Goal: Check status: Check status

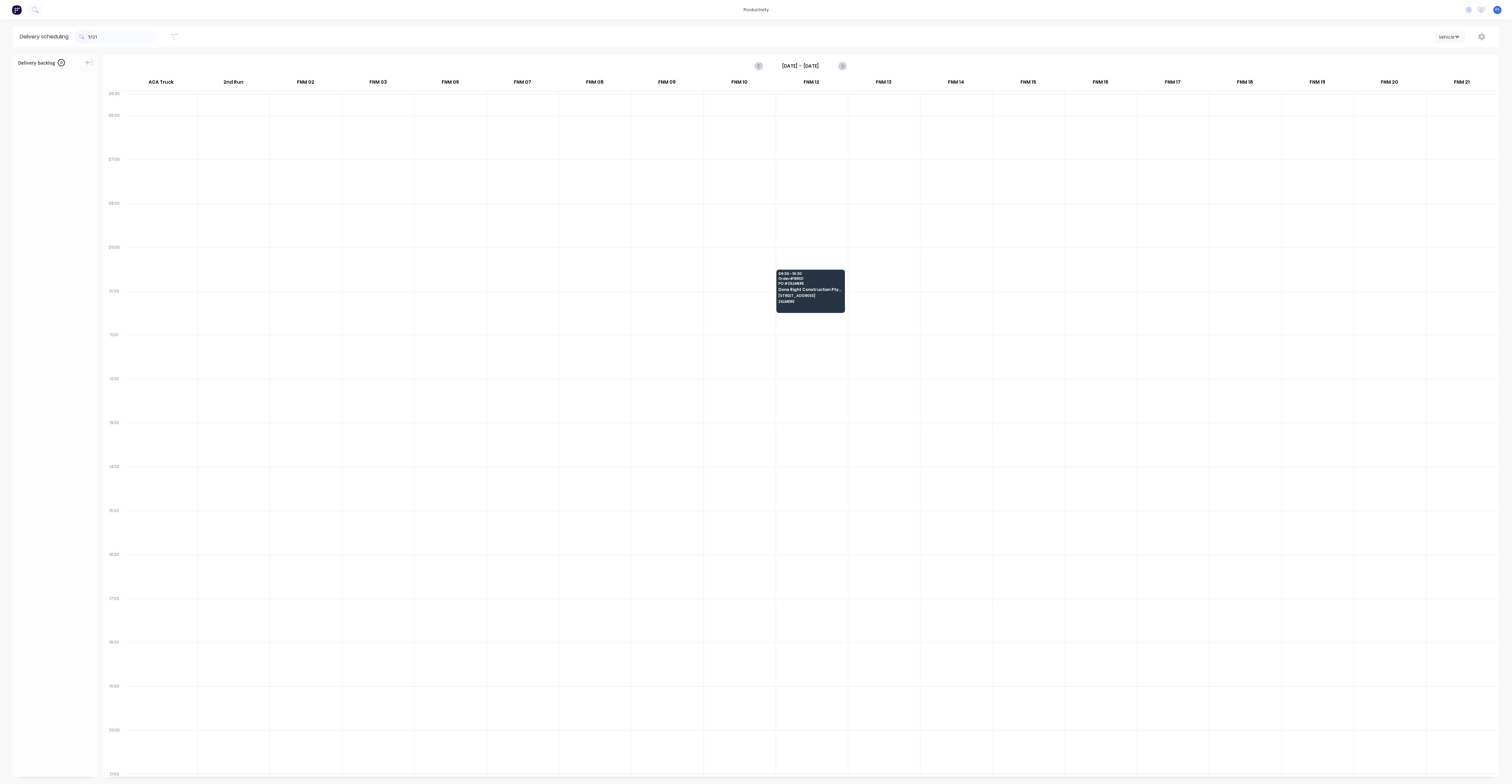
scroll to position [0, 0]
type input "5"
click at [761, 63] on div "Loading..." at bounding box center [756, 419] width 1486 height 728
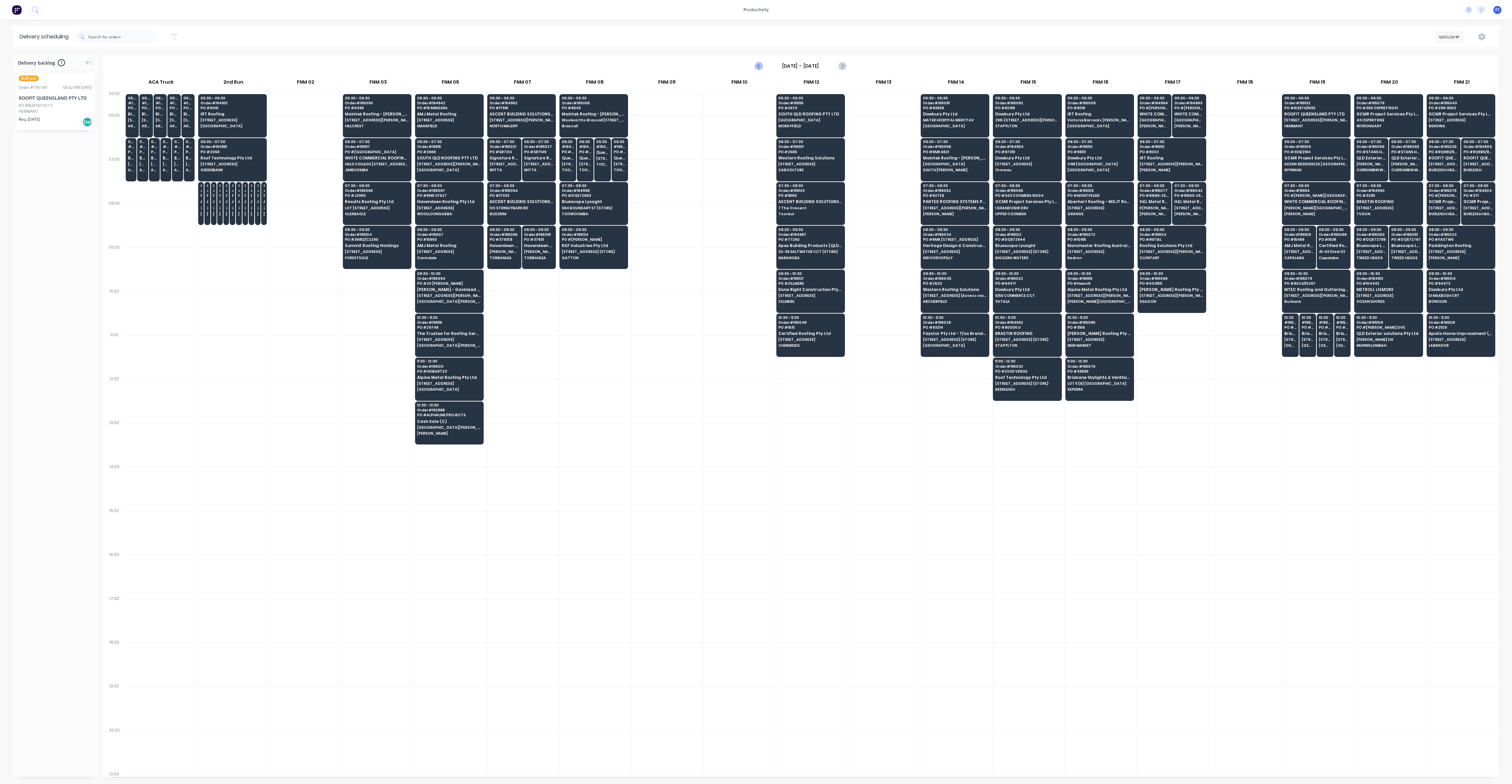
click at [761, 69] on icon "Previous page" at bounding box center [759, 65] width 8 height 8
type input "[DATE] - [DATE]"
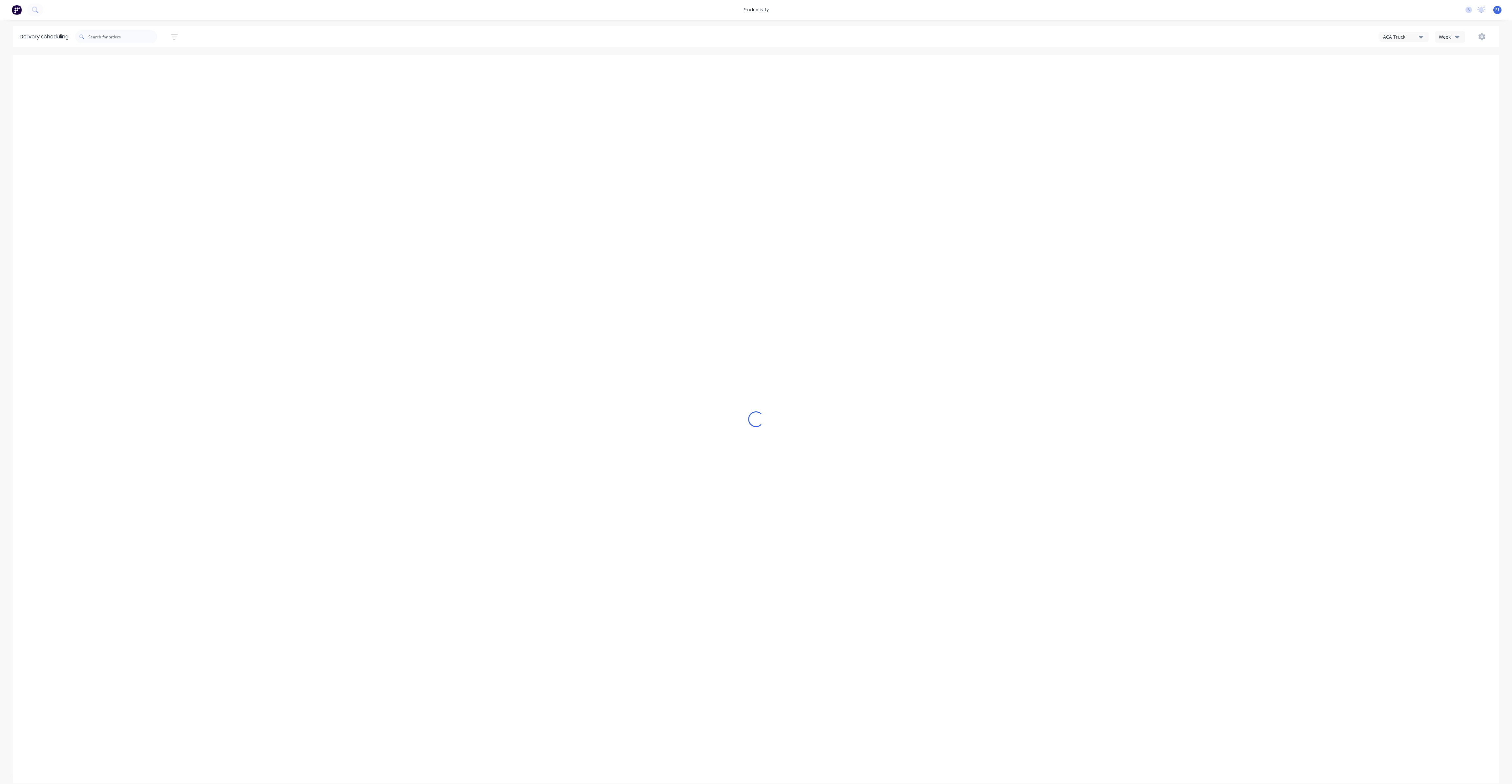
click at [1458, 41] on button "Week" at bounding box center [1450, 36] width 30 height 12
click at [1451, 67] on div "Vehicle" at bounding box center [1468, 67] width 65 height 13
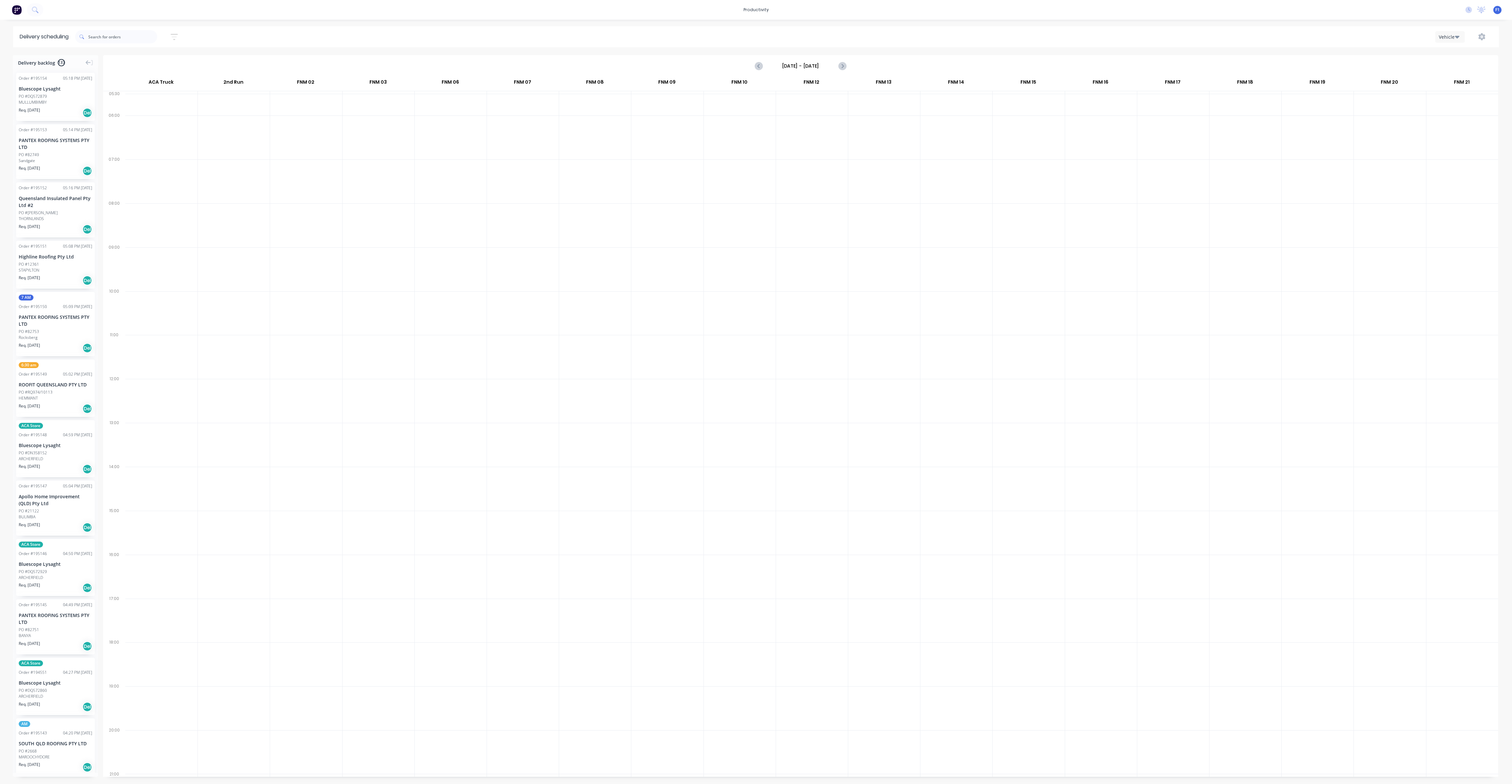
click at [810, 63] on input "[DATE] - [DATE]" at bounding box center [801, 66] width 65 height 10
click at [830, 111] on div "9" at bounding box center [830, 111] width 10 height 10
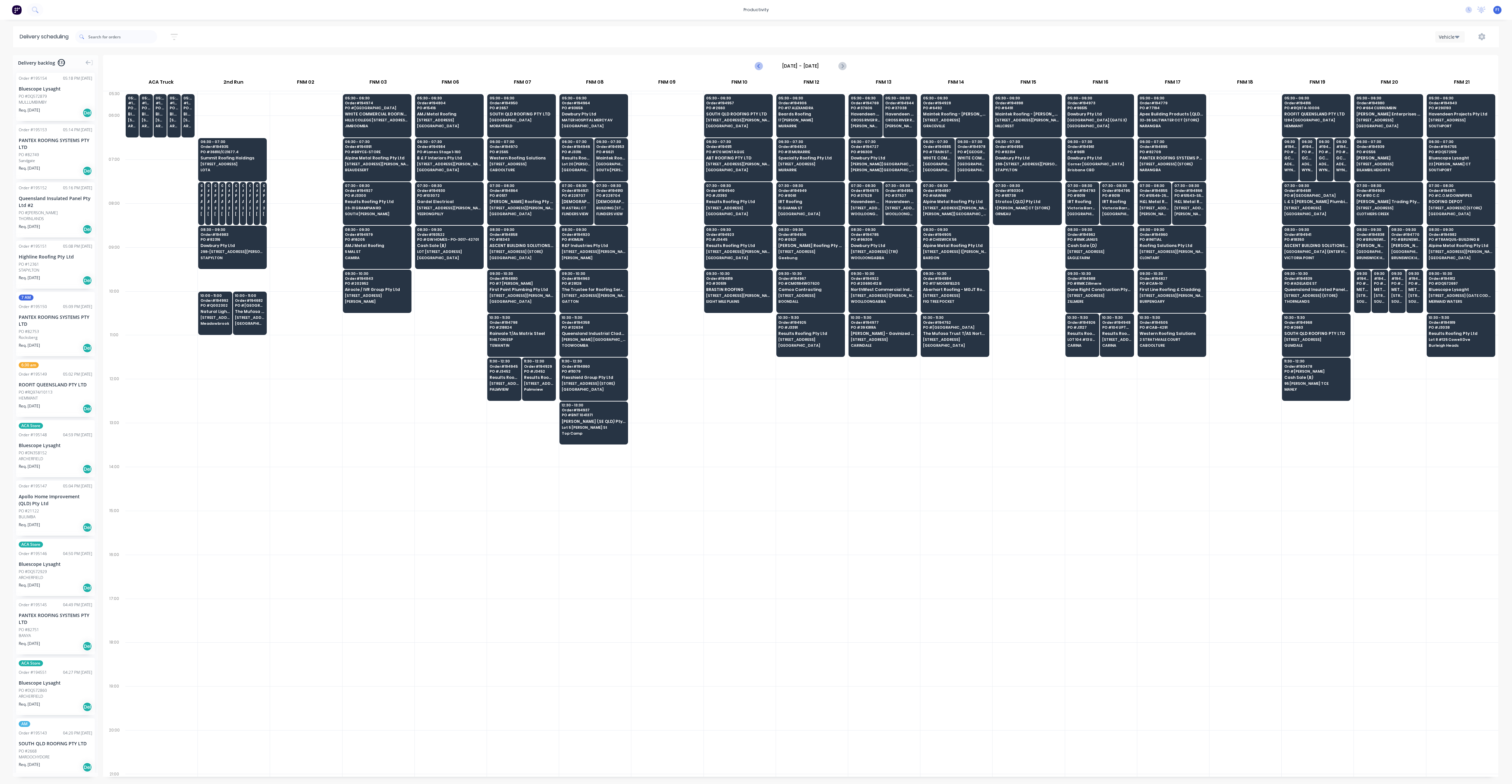
click at [759, 70] on button "Previous page" at bounding box center [759, 65] width 13 height 13
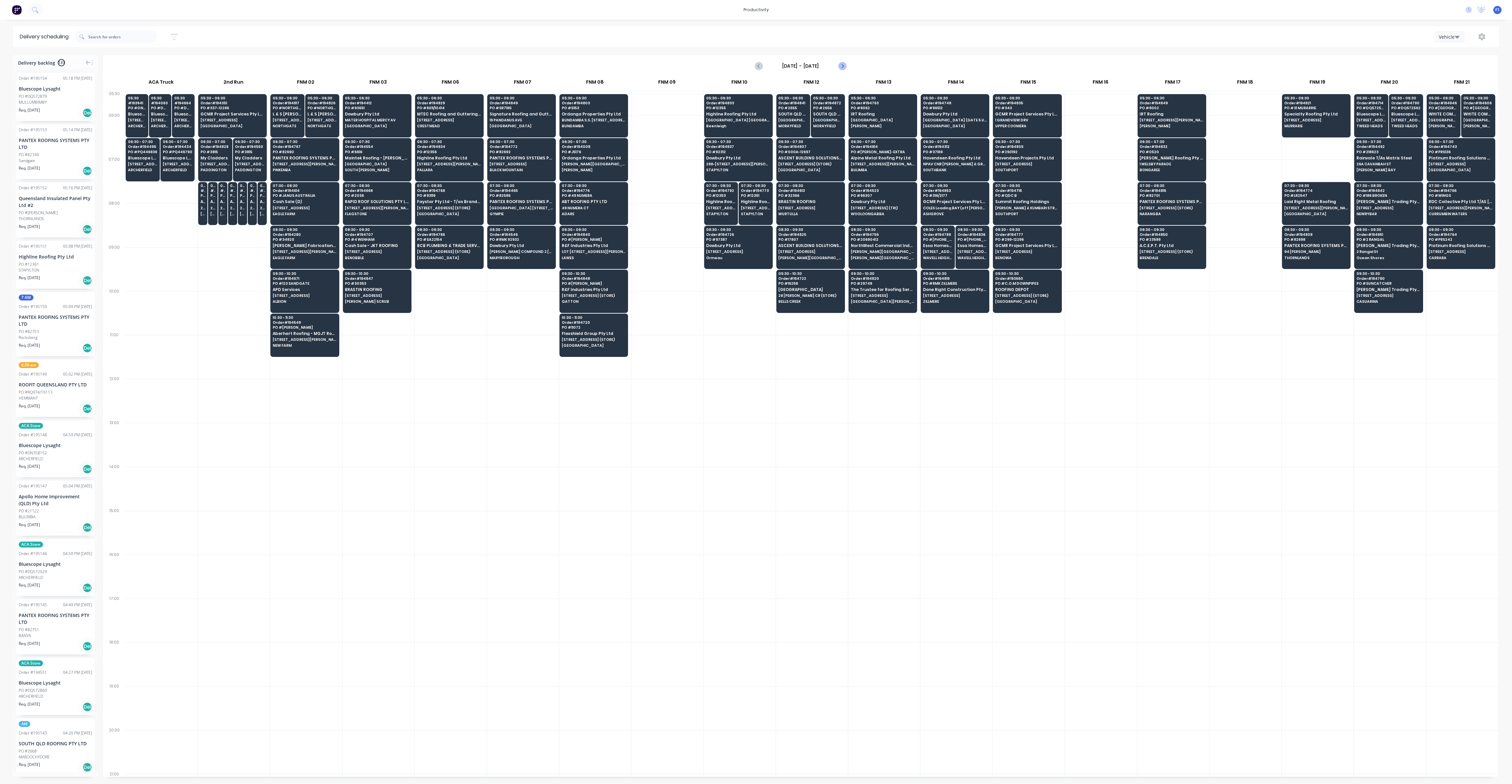
click at [838, 67] on icon "Next page" at bounding box center [842, 65] width 8 height 8
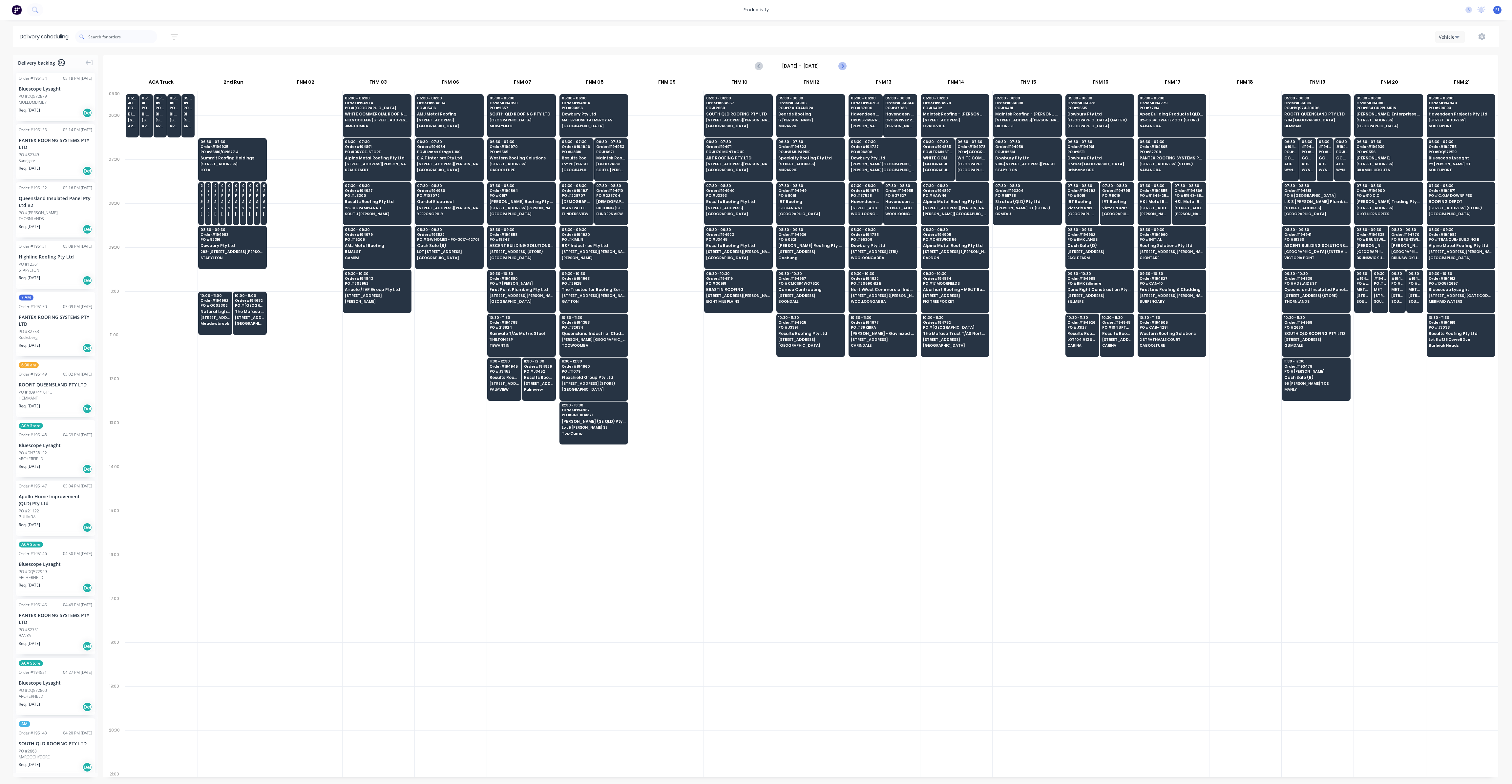
click at [844, 67] on icon "Next page" at bounding box center [842, 65] width 8 height 8
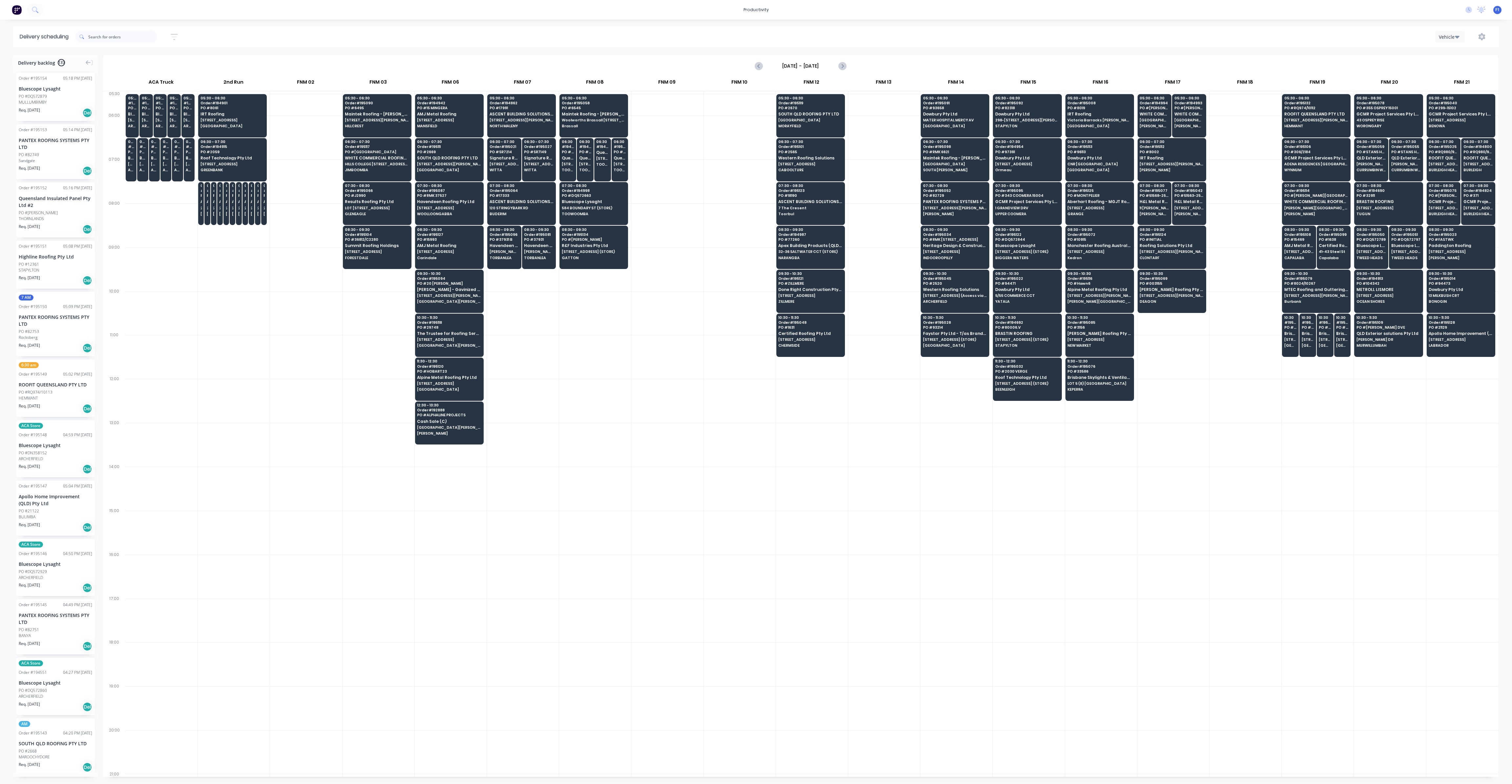
click at [781, 64] on input "[DATE] - [DATE]" at bounding box center [801, 66] width 65 height 10
click at [805, 112] on div "7" at bounding box center [803, 111] width 10 height 10
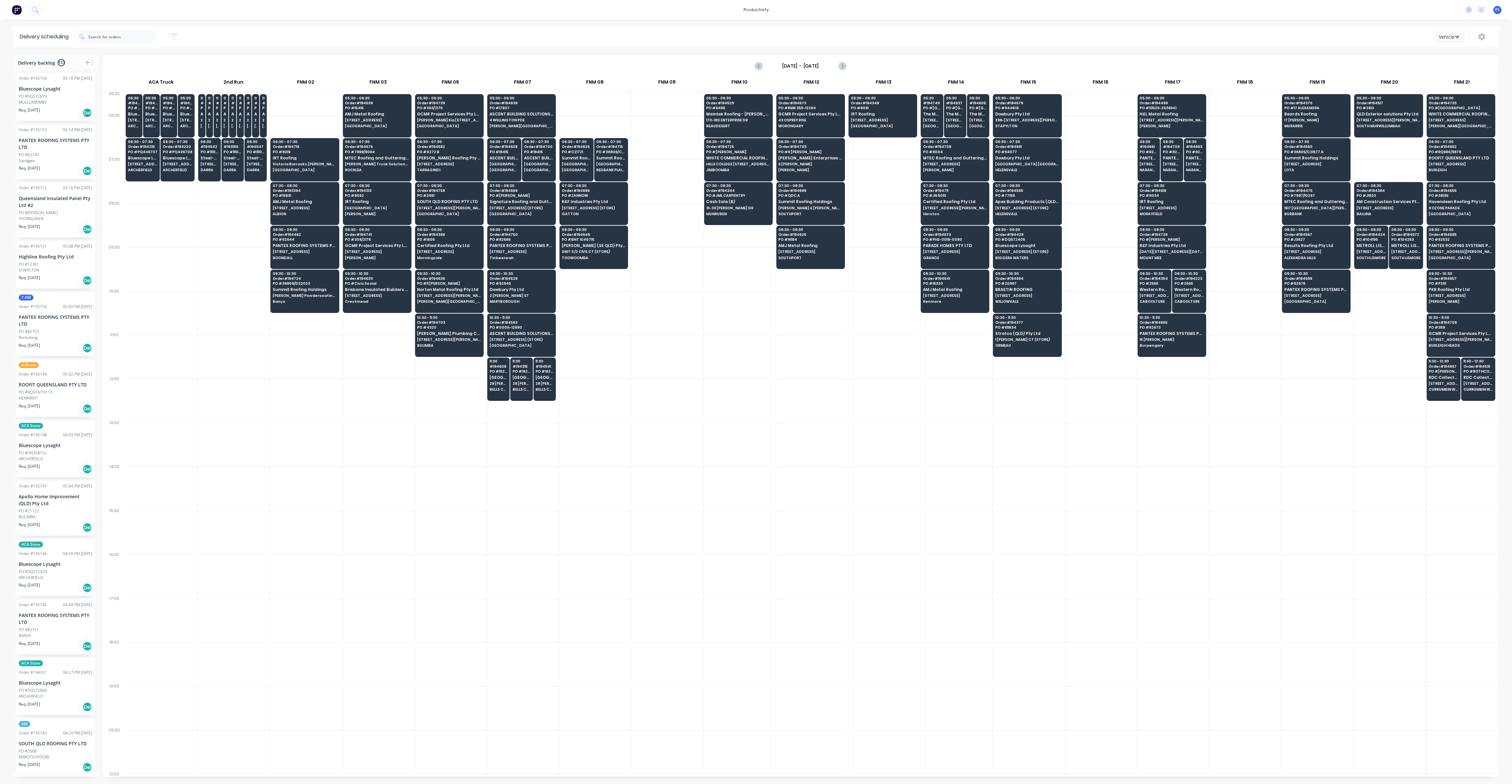
click at [812, 66] on input "[DATE] - [DATE]" at bounding box center [801, 66] width 65 height 10
click at [841, 109] on div "10" at bounding box center [843, 111] width 10 height 10
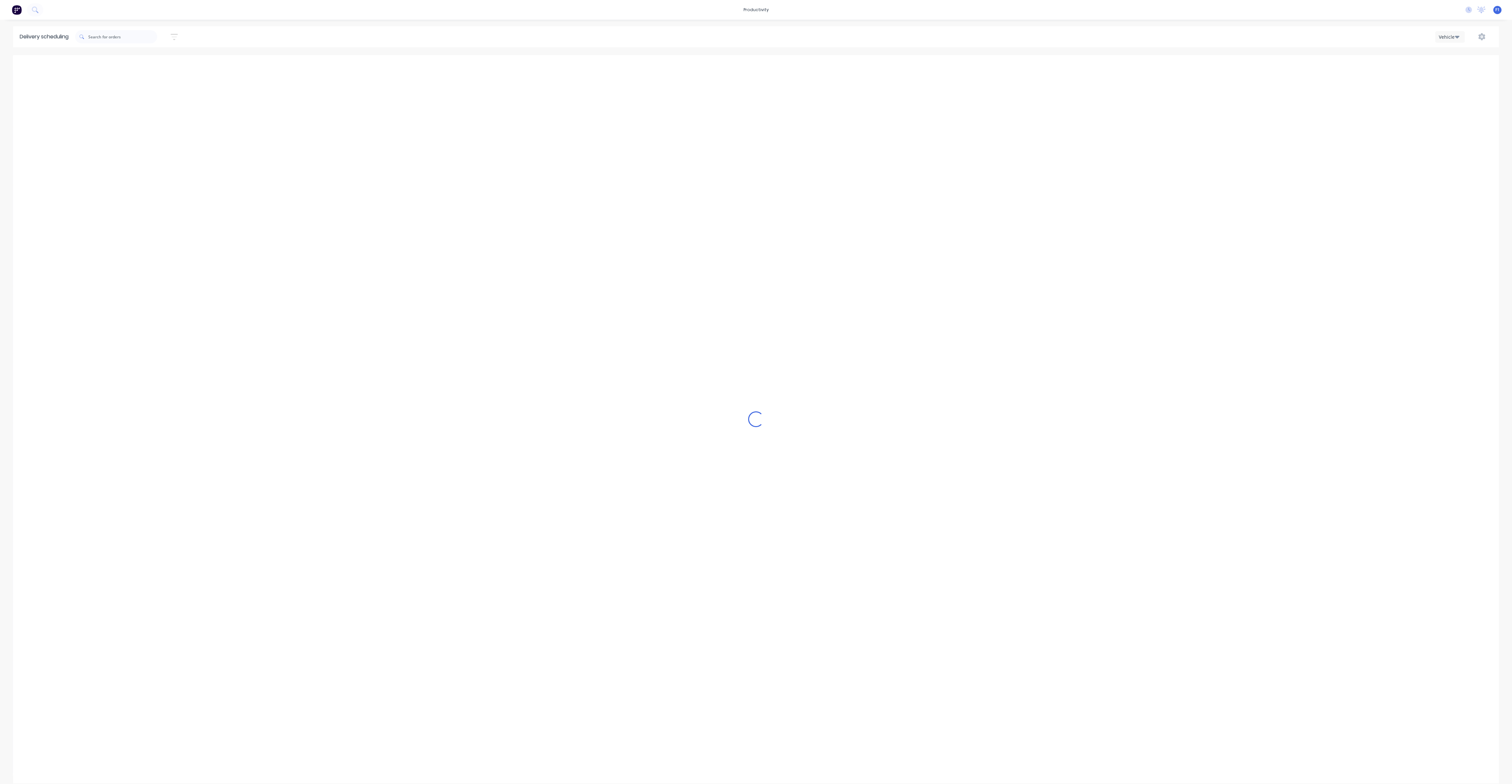
type input "[DATE] - [DATE]"
